Goal: Task Accomplishment & Management: Use online tool/utility

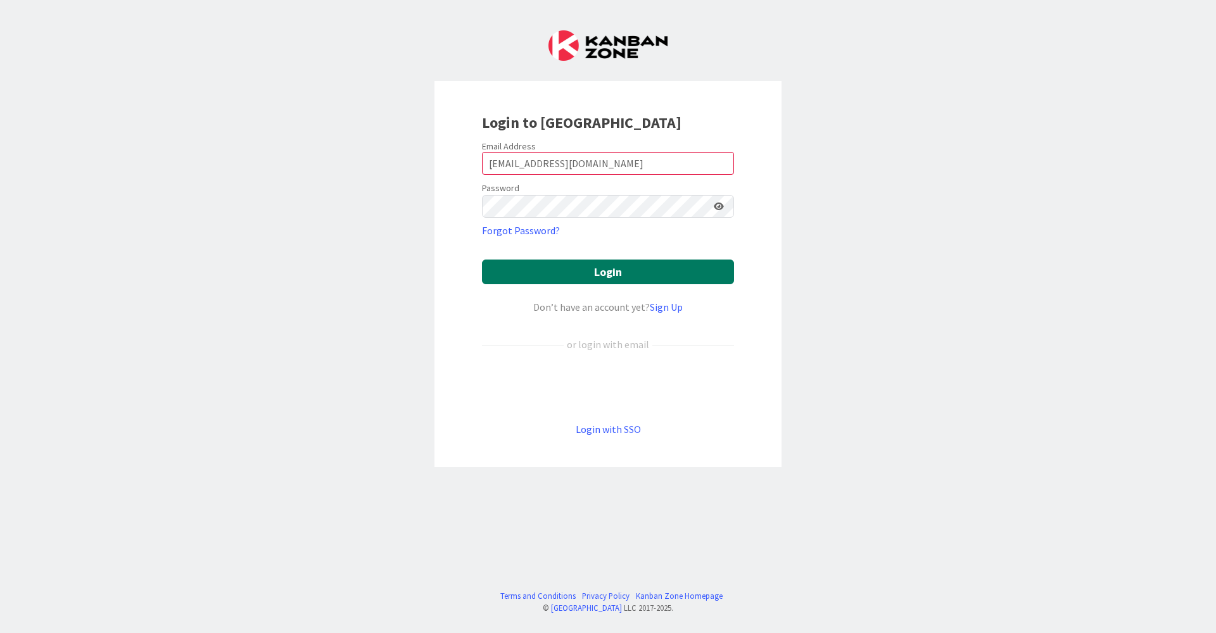
click at [592, 282] on button "Login" at bounding box center [608, 272] width 252 height 25
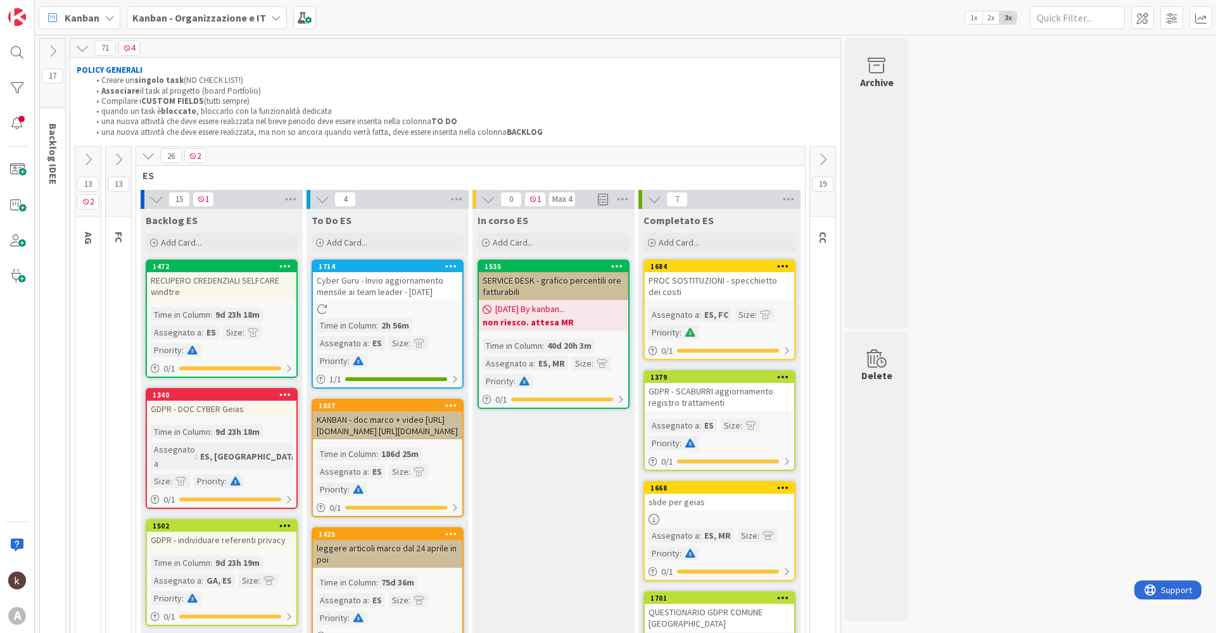
click at [828, 156] on icon at bounding box center [823, 160] width 14 height 14
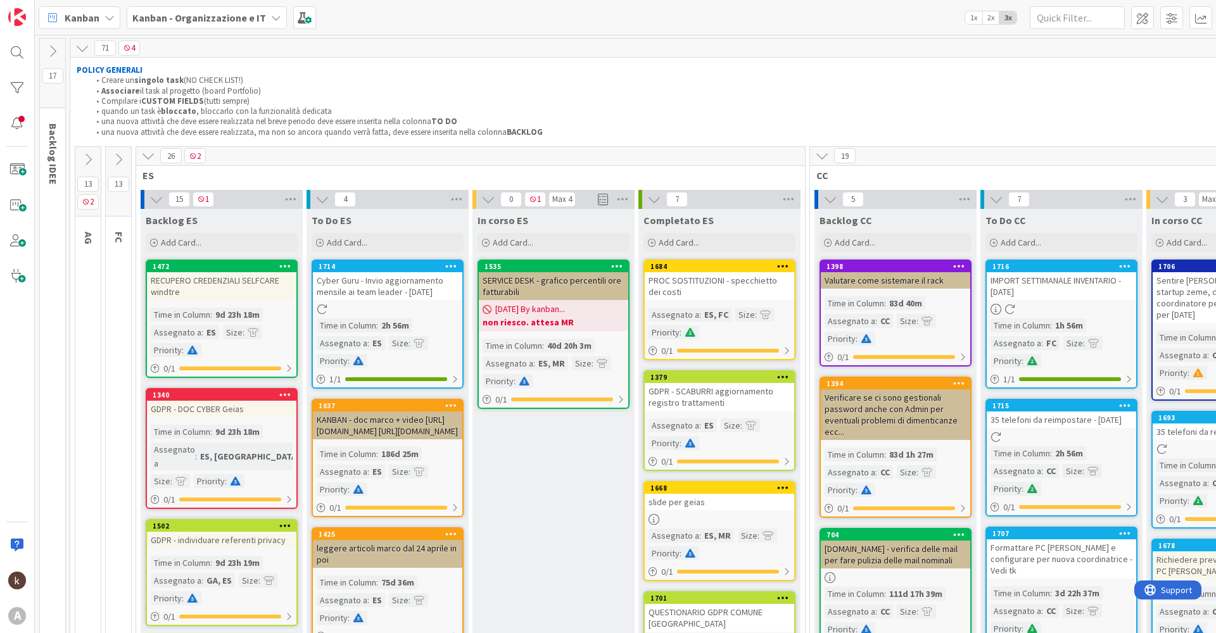
click at [122, 153] on icon at bounding box center [118, 160] width 14 height 14
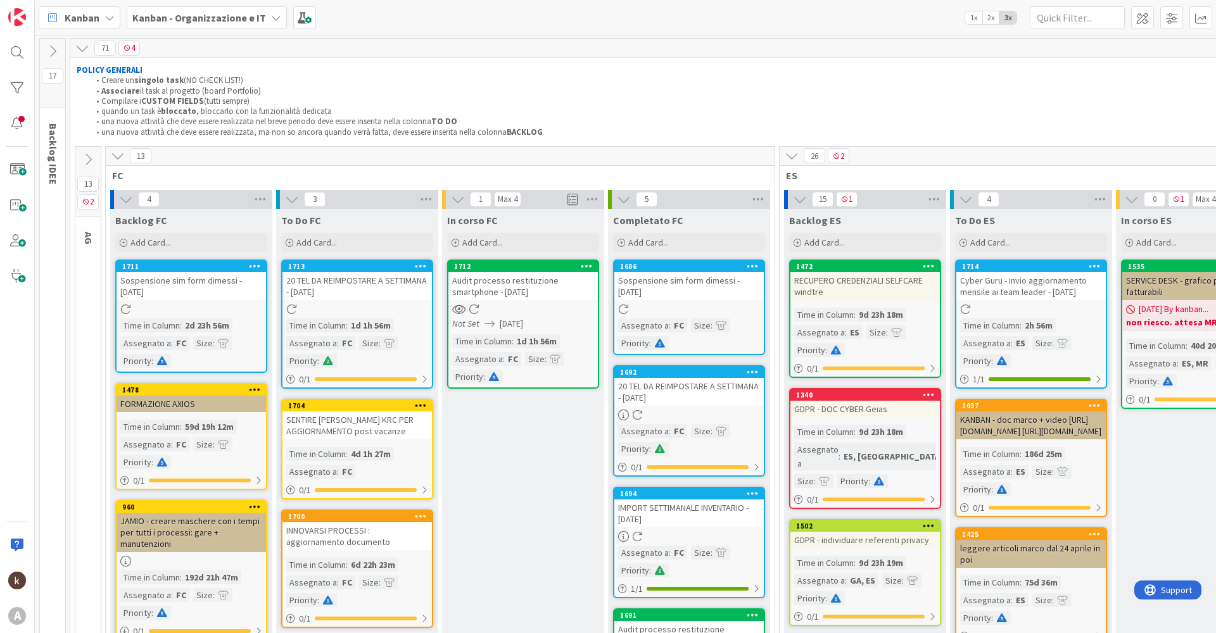
click at [118, 157] on icon at bounding box center [118, 156] width 14 height 14
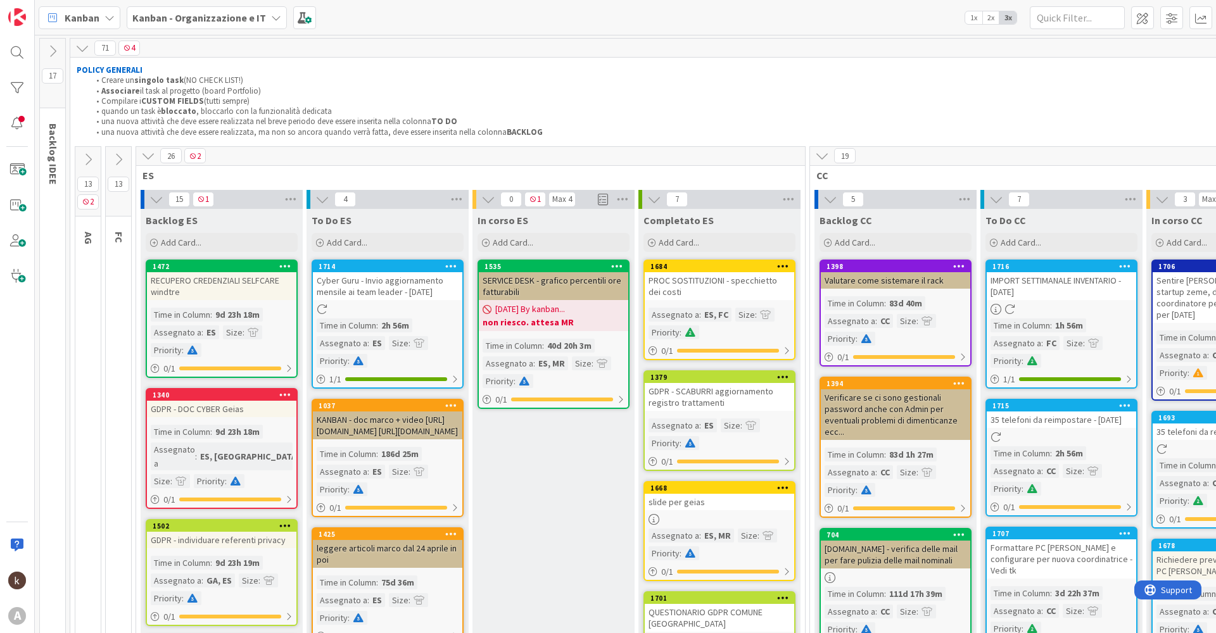
click at [153, 154] on icon at bounding box center [148, 156] width 14 height 14
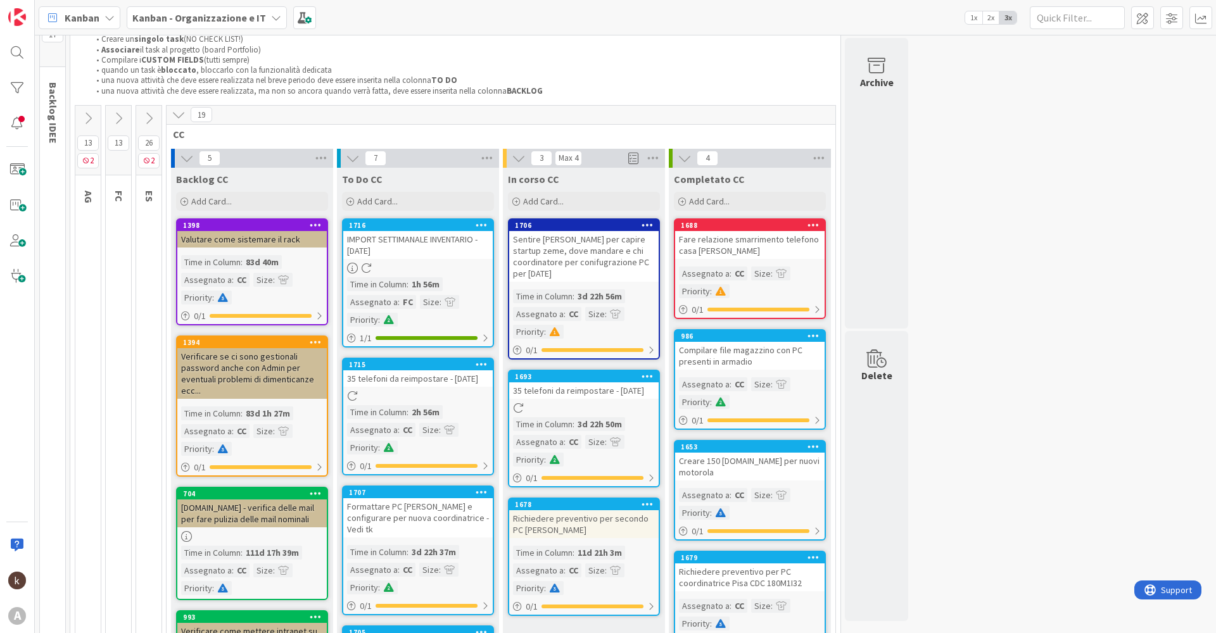
scroll to position [63, 0]
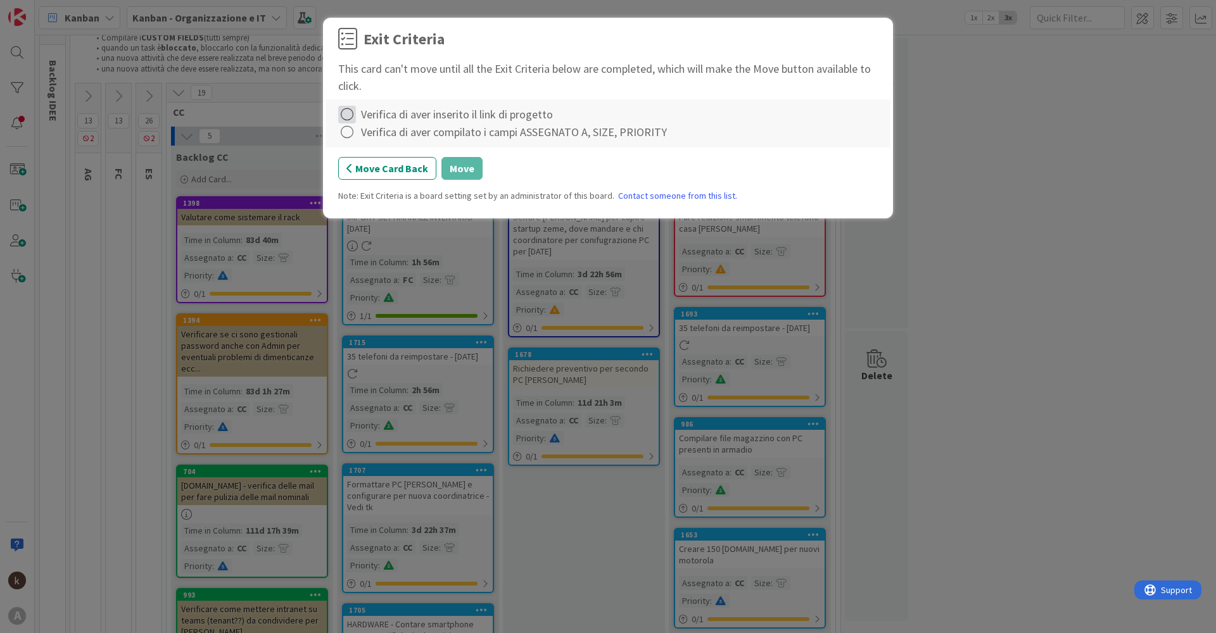
click at [355, 114] on icon at bounding box center [347, 115] width 18 height 18
click at [358, 141] on link "Complete" at bounding box center [417, 140] width 158 height 18
click at [353, 137] on icon at bounding box center [347, 133] width 18 height 18
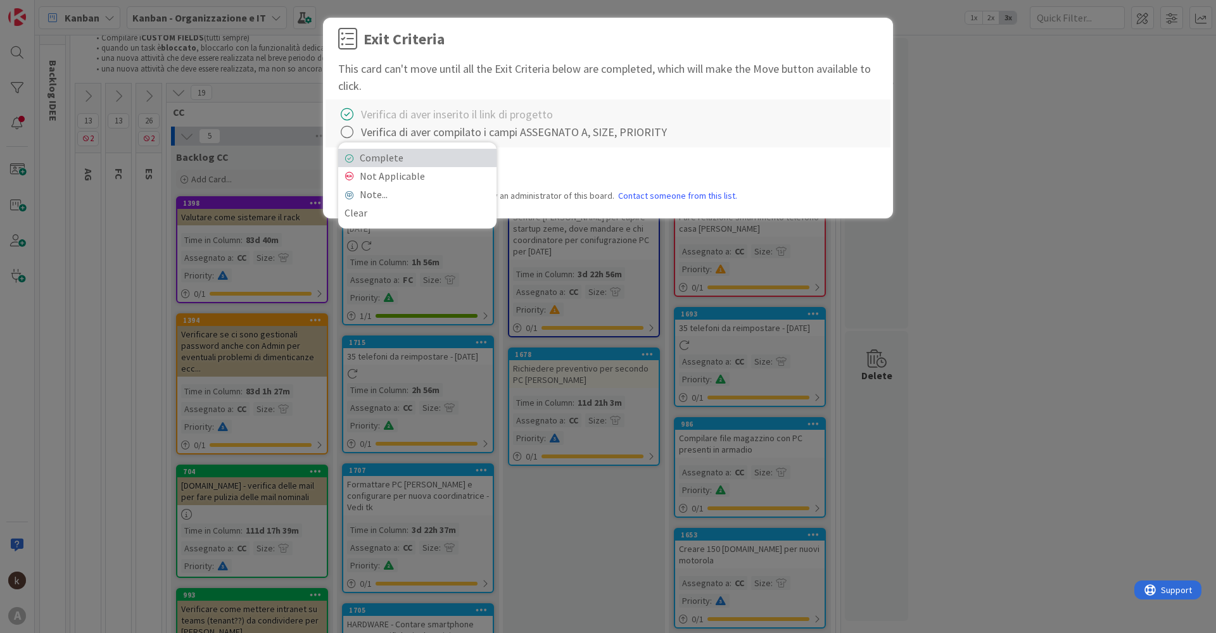
click at [366, 161] on link "Complete" at bounding box center [417, 158] width 158 height 18
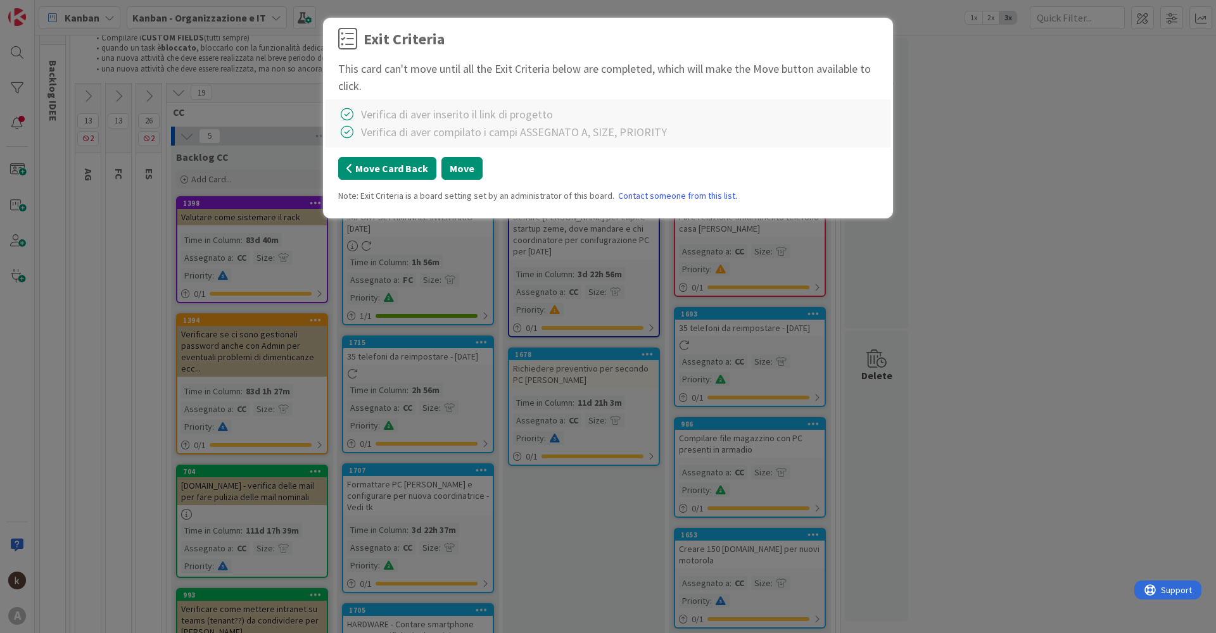
click at [372, 169] on button "Move Card Back" at bounding box center [387, 168] width 98 height 23
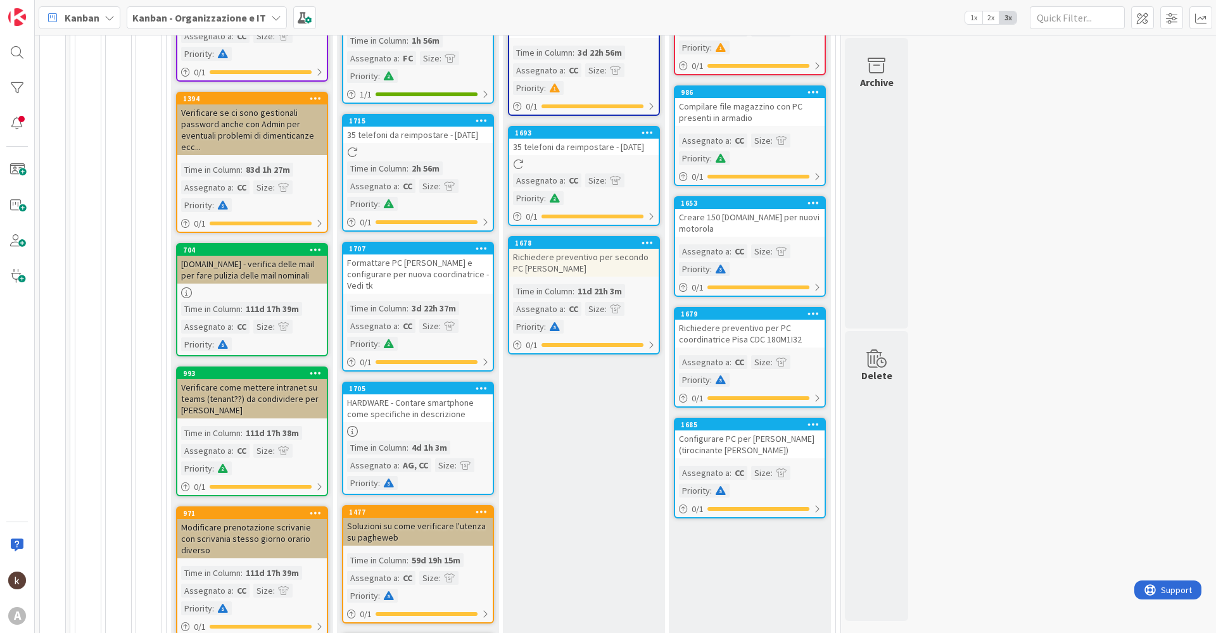
scroll to position [193, 0]
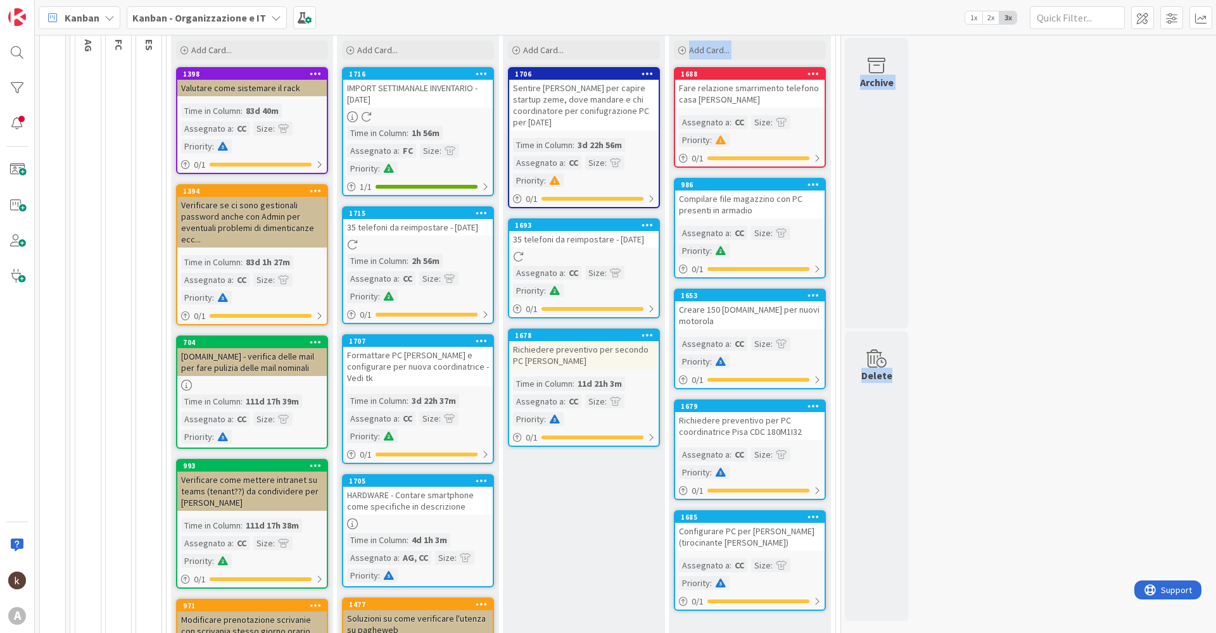
drag, startPoint x: 406, startPoint y: 428, endPoint x: 551, endPoint y: 332, distance: 174.1
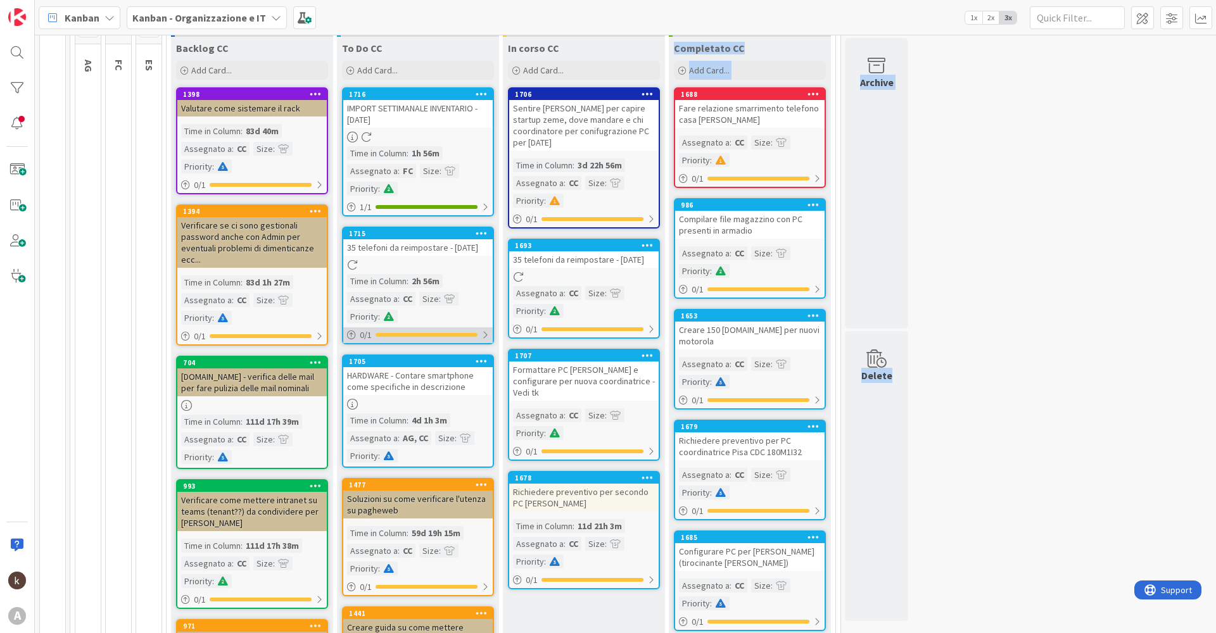
scroll to position [181, 0]
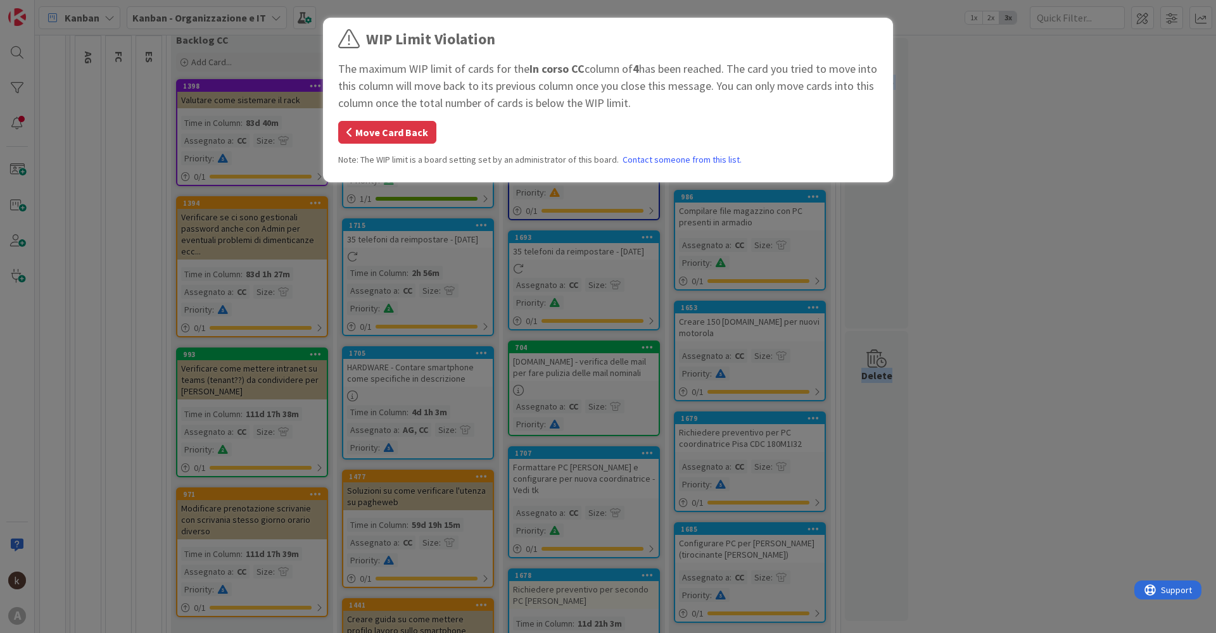
click at [389, 135] on button "Move Card Back" at bounding box center [387, 132] width 98 height 23
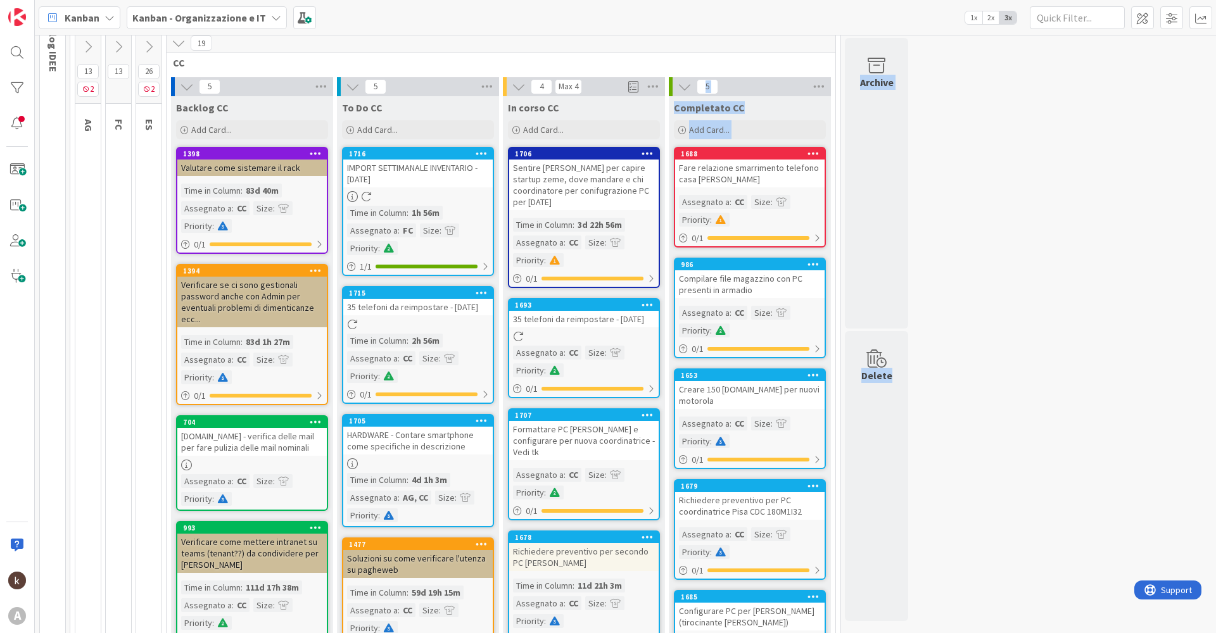
scroll to position [0, 0]
